Goal: Register for event/course

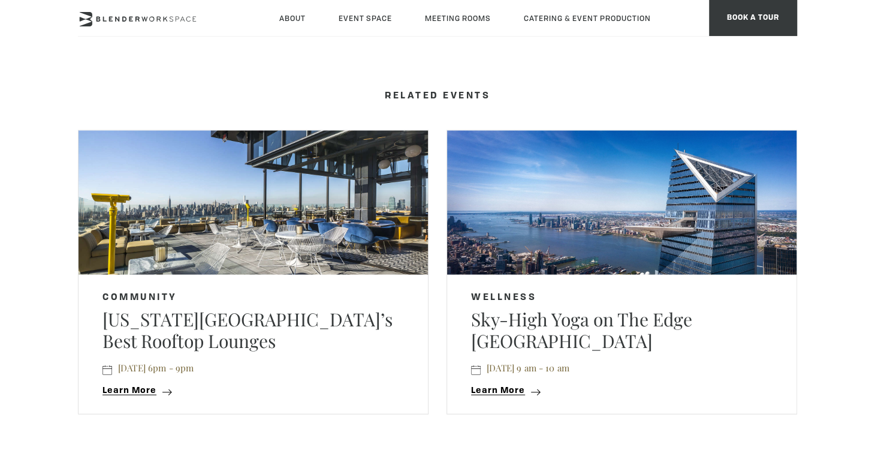
scroll to position [1379, 0]
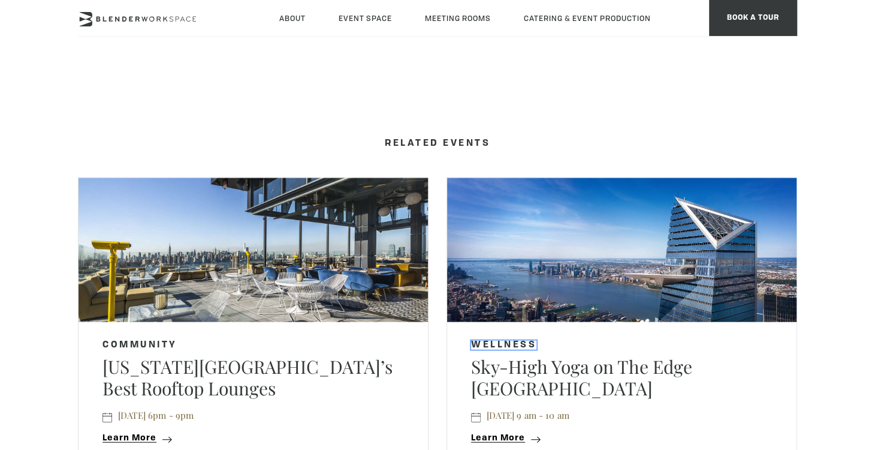
click at [513, 345] on link "Wellness" at bounding box center [503, 345] width 65 height 9
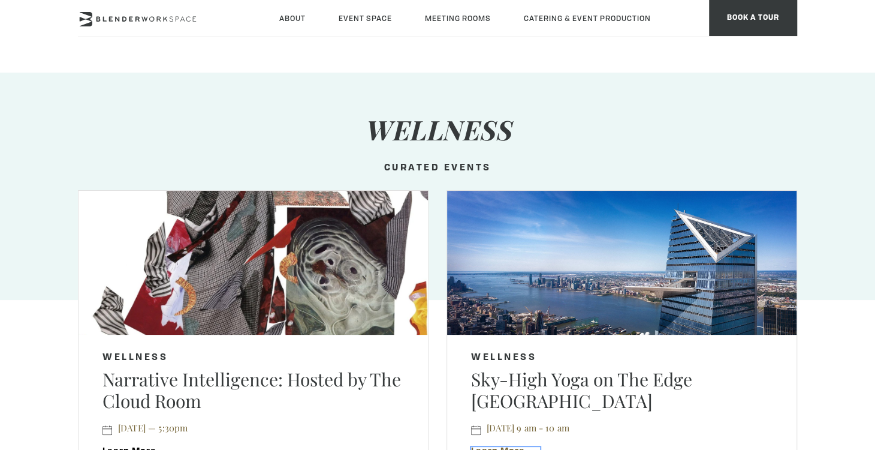
click at [499, 447] on span "Learn More" at bounding box center [498, 451] width 54 height 9
